Goal: Task Accomplishment & Management: Manage account settings

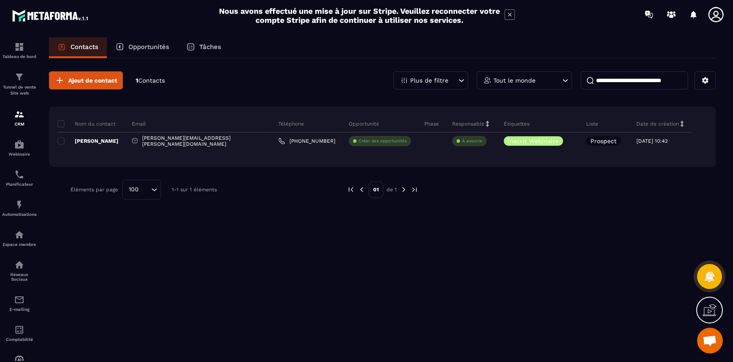
scroll to position [7111, 0]
click at [16, 119] on img at bounding box center [19, 114] width 10 height 10
click at [24, 119] on div "CRM" at bounding box center [19, 117] width 34 height 17
click at [15, 125] on p "CRM" at bounding box center [19, 124] width 34 height 5
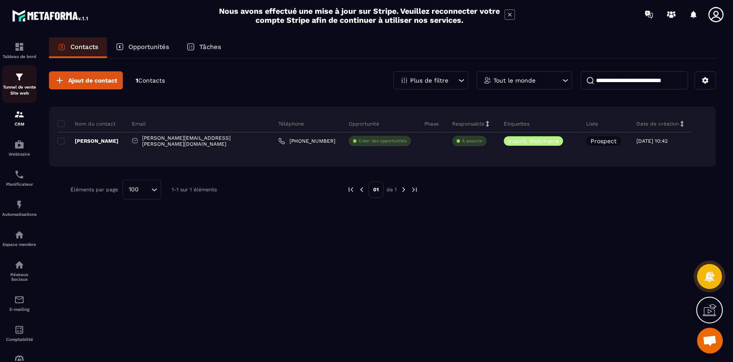
click at [15, 87] on p "Tunnel de vente Site web" at bounding box center [19, 90] width 34 height 12
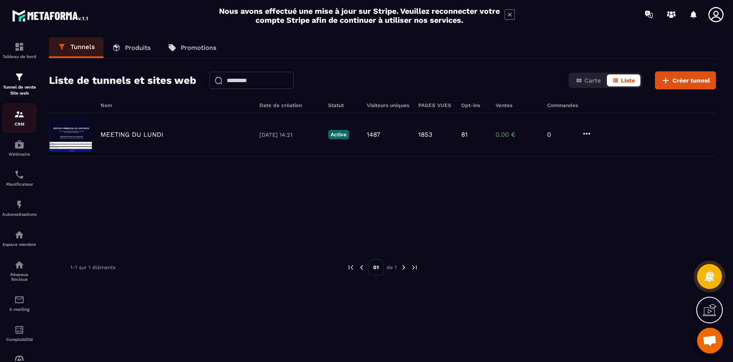
click at [18, 117] on img at bounding box center [19, 114] width 10 height 10
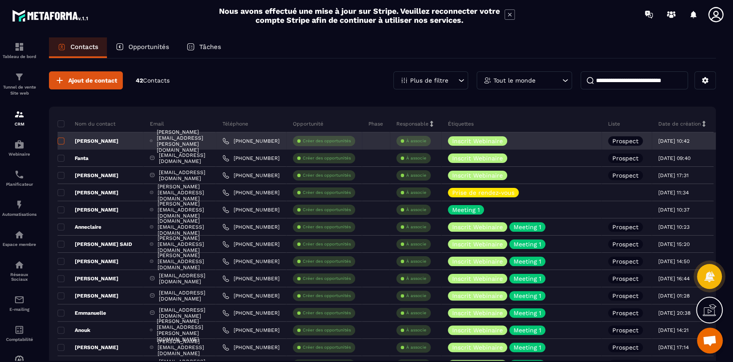
click at [61, 140] on span at bounding box center [61, 140] width 7 height 7
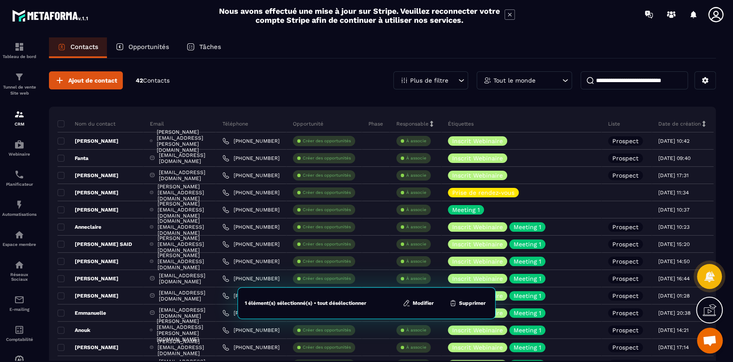
click at [424, 304] on button "Modifier" at bounding box center [418, 302] width 36 height 9
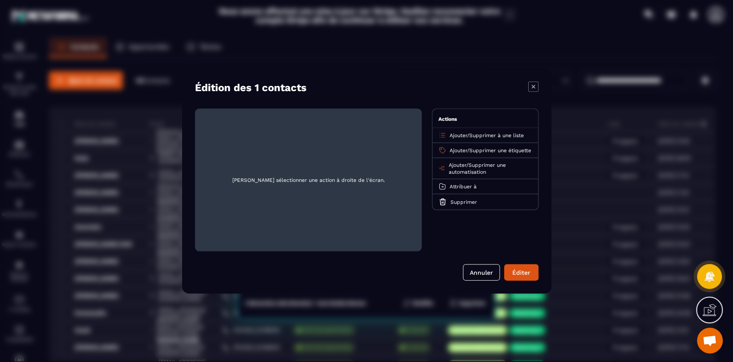
click at [488, 168] on span "Supprimer une automatisation" at bounding box center [476, 168] width 57 height 13
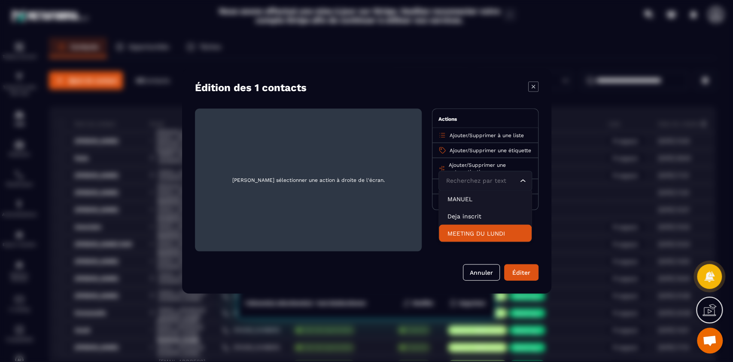
click at [481, 242] on li "MEETING DU LUNDI" at bounding box center [485, 233] width 93 height 17
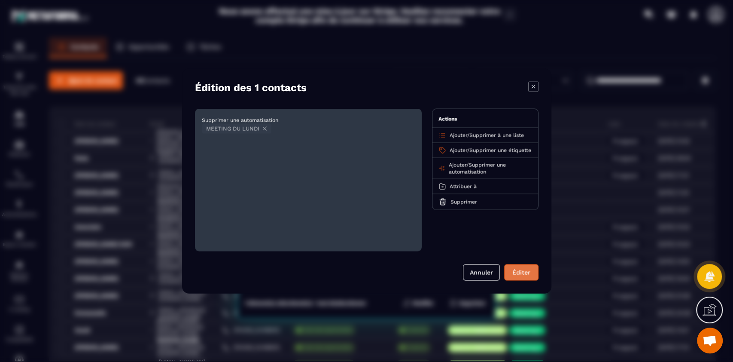
click at [522, 274] on button "Éditer" at bounding box center [521, 272] width 34 height 16
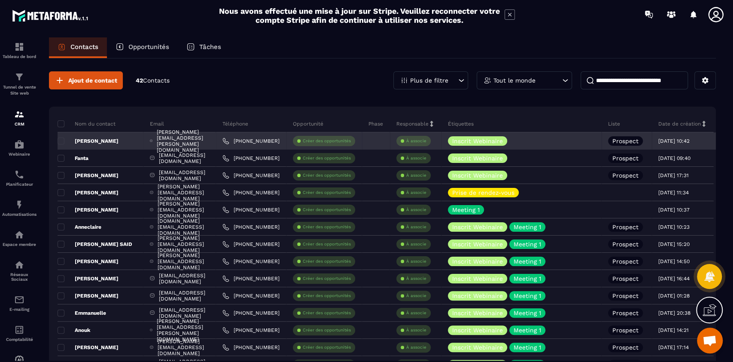
click at [85, 142] on p "[PERSON_NAME]" at bounding box center [88, 140] width 61 height 7
